Goal: Use online tool/utility: Utilize a website feature to perform a specific function

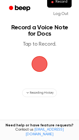
scroll to position [1, 0]
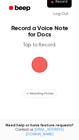
click at [41, 64] on span "button" at bounding box center [39, 65] width 18 height 18
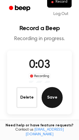
click at [52, 99] on button "Save" at bounding box center [51, 97] width 21 height 21
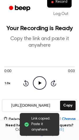
click at [41, 81] on icon "Play Audio" at bounding box center [39, 82] width 13 height 13
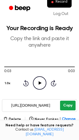
click at [68, 106] on button "Copy" at bounding box center [67, 106] width 15 height 10
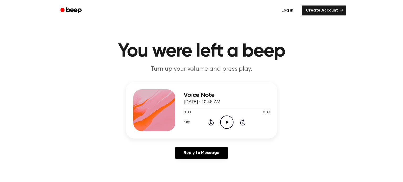
click at [225, 120] on icon "Play Audio" at bounding box center [226, 122] width 13 height 13
click at [229, 123] on icon "Play Audio" at bounding box center [226, 122] width 13 height 13
click at [230, 123] on icon "Pause Audio" at bounding box center [226, 122] width 13 height 13
click at [230, 124] on icon "Play Audio" at bounding box center [226, 122] width 13 height 13
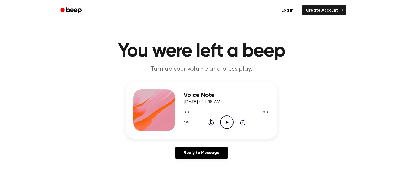
click at [226, 122] on icon at bounding box center [227, 122] width 3 height 3
click at [224, 122] on icon "Play Audio" at bounding box center [226, 122] width 13 height 13
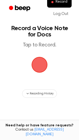
click at [36, 64] on span "button" at bounding box center [39, 64] width 15 height 15
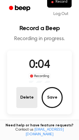
click at [31, 99] on button "Delete" at bounding box center [26, 97] width 21 height 21
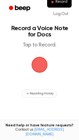
click at [37, 71] on span "button" at bounding box center [39, 64] width 15 height 15
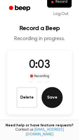
click at [49, 96] on button "Save" at bounding box center [51, 97] width 21 height 21
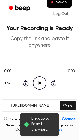
click at [42, 86] on icon "Play Audio" at bounding box center [39, 82] width 13 height 13
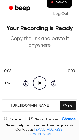
click at [42, 86] on icon "Play Audio" at bounding box center [39, 82] width 13 height 13
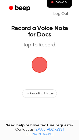
click at [33, 65] on span "button" at bounding box center [39, 64] width 29 height 29
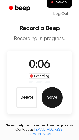
click at [58, 99] on button "Save" at bounding box center [51, 97] width 21 height 21
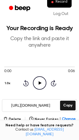
click at [41, 85] on icon "Play Audio" at bounding box center [39, 82] width 13 height 13
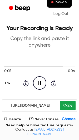
click at [67, 105] on button "Copy" at bounding box center [67, 106] width 15 height 10
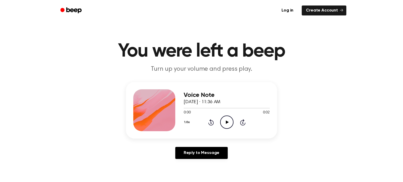
click at [226, 120] on icon "Play Audio" at bounding box center [226, 122] width 13 height 13
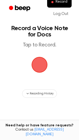
click at [32, 68] on span "button" at bounding box center [39, 64] width 15 height 15
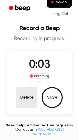
click at [26, 95] on button "Delete" at bounding box center [26, 97] width 21 height 21
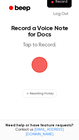
click at [41, 65] on span "button" at bounding box center [39, 64] width 15 height 15
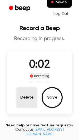
click at [24, 96] on button "Delete" at bounding box center [26, 97] width 21 height 21
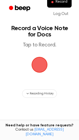
click at [45, 65] on span "button" at bounding box center [39, 64] width 15 height 15
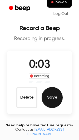
click at [48, 95] on button "Save" at bounding box center [51, 97] width 21 height 21
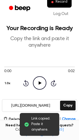
click at [35, 82] on icon "Play Audio" at bounding box center [39, 82] width 13 height 13
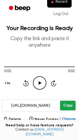
click at [65, 105] on button "Copy" at bounding box center [67, 106] width 15 height 10
